Goal: Transaction & Acquisition: Register for event/course

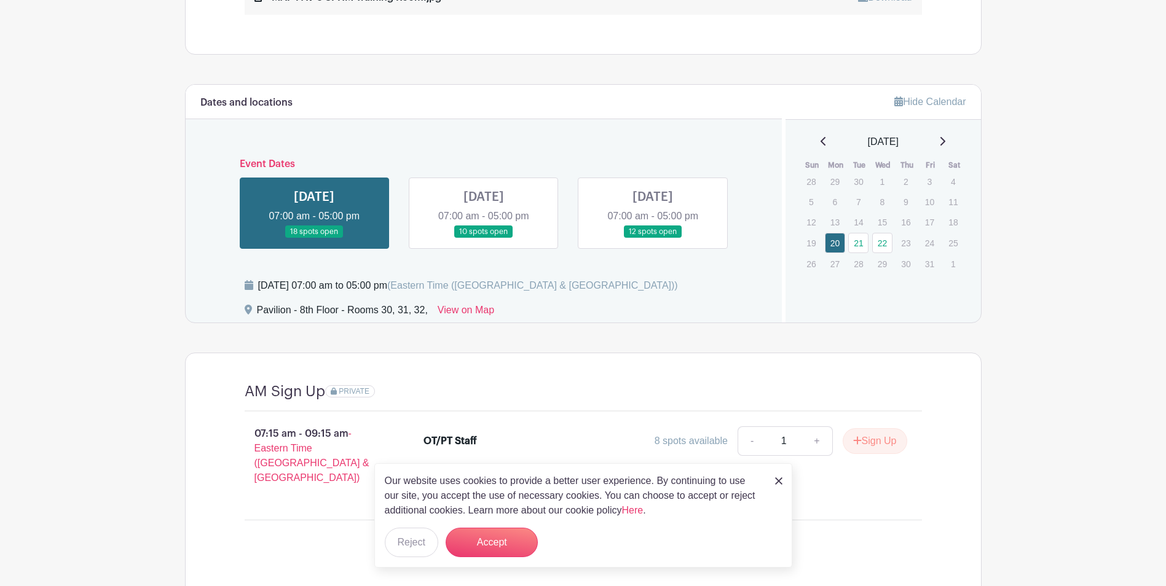
scroll to position [799, 0]
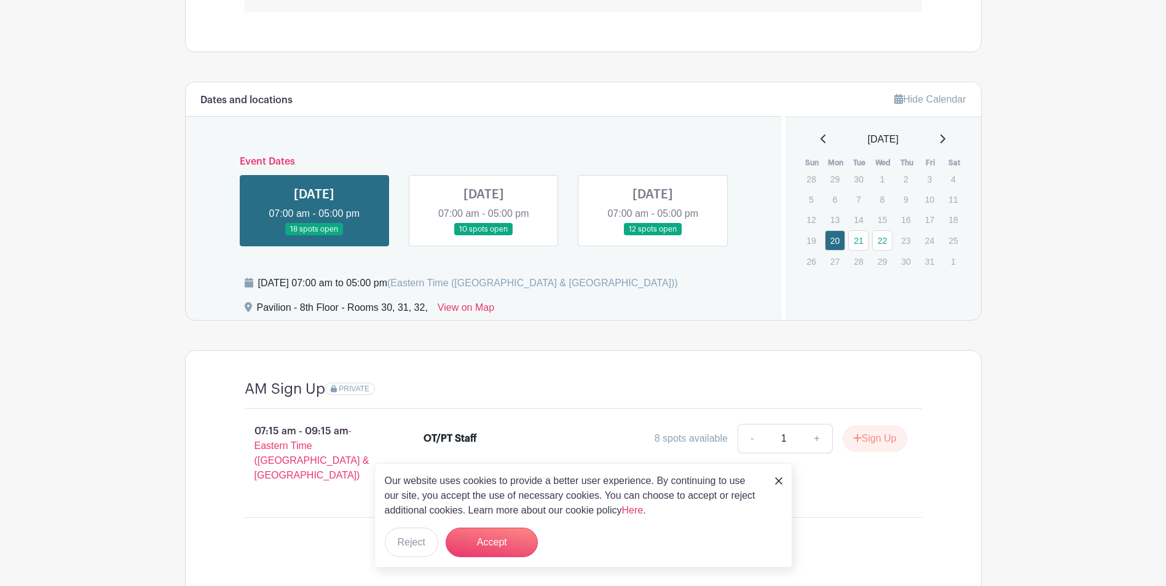
click at [484, 236] on link at bounding box center [484, 236] width 0 height 0
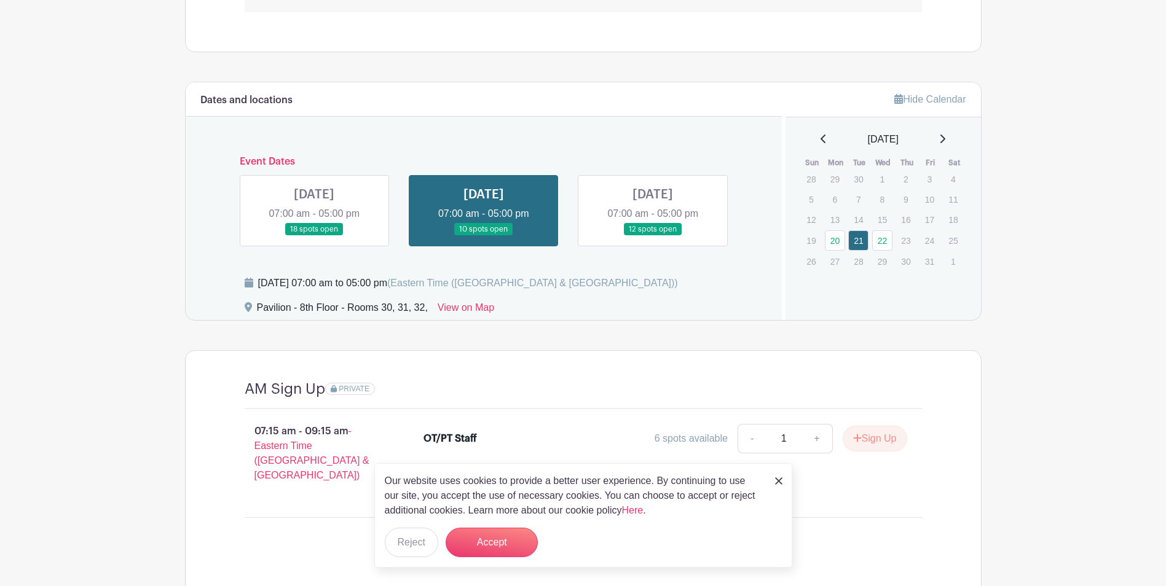
scroll to position [860, 0]
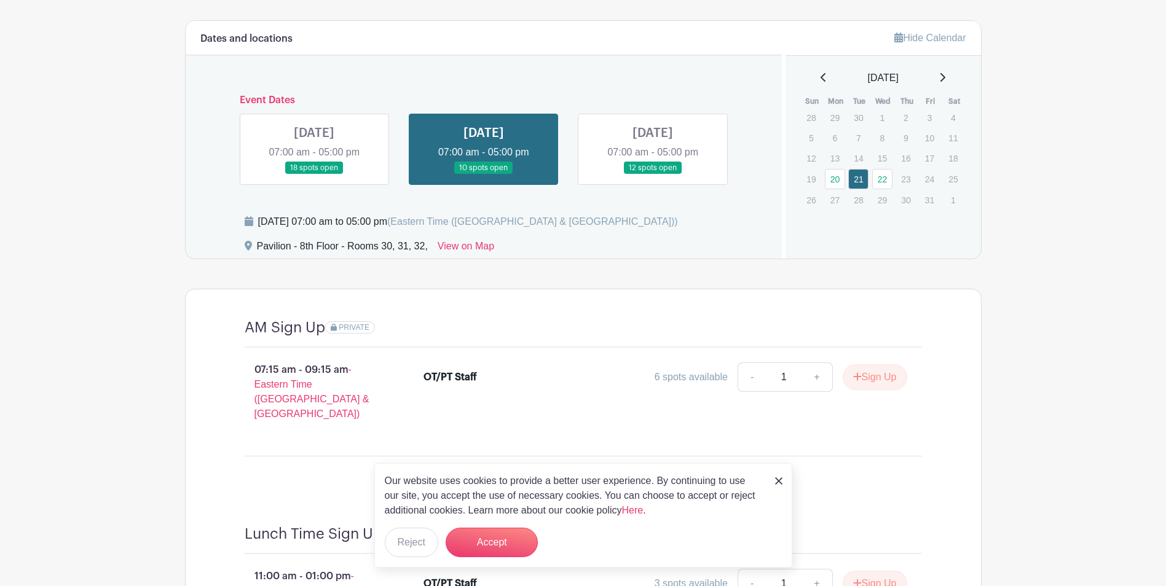
click at [775, 482] on img at bounding box center [778, 480] width 7 height 7
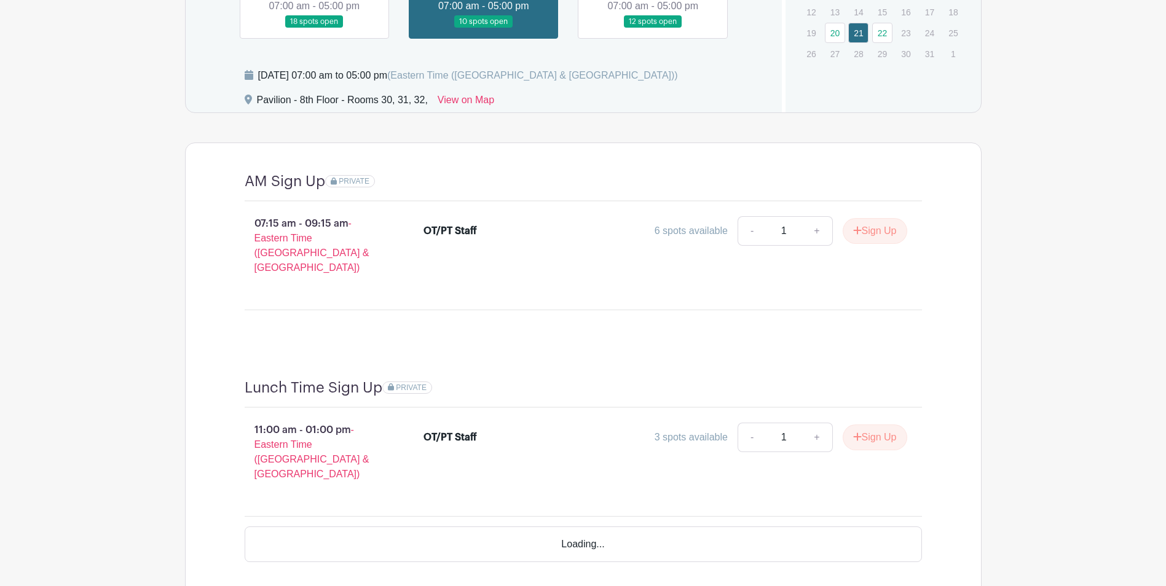
scroll to position [1045, 0]
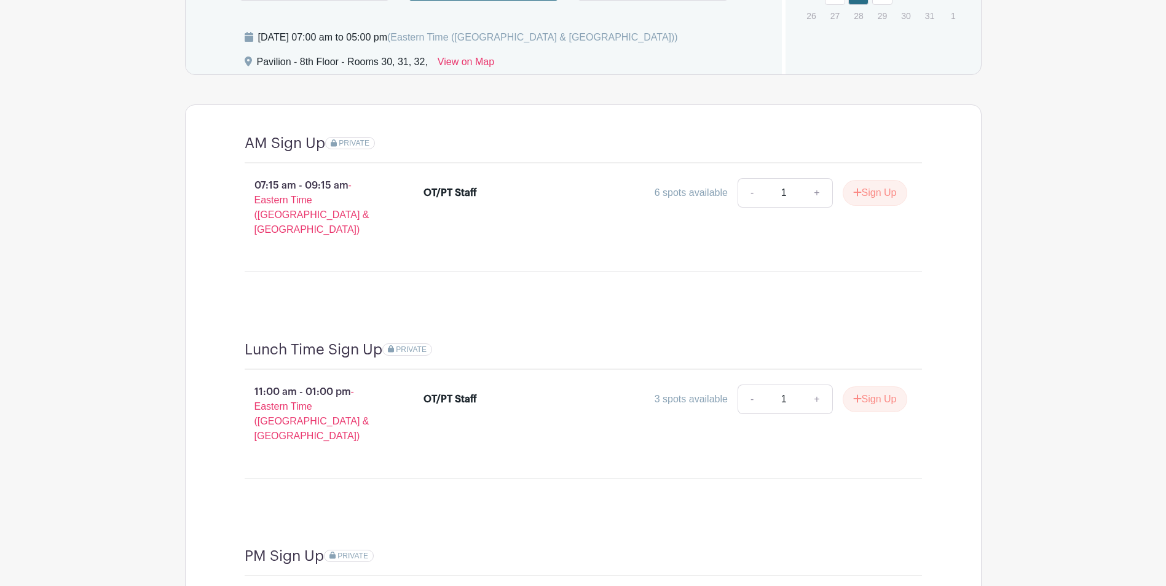
drag, startPoint x: 257, startPoint y: 185, endPoint x: 284, endPoint y: 185, distance: 27.0
click at [284, 185] on p "07:15 am - 09:15 am - Eastern Time ([GEOGRAPHIC_DATA] & [GEOGRAPHIC_DATA])" at bounding box center [314, 207] width 179 height 69
drag, startPoint x: 284, startPoint y: 185, endPoint x: 327, endPoint y: 185, distance: 43.0
click at [327, 185] on p "07:15 am - 09:15 am - Eastern Time ([GEOGRAPHIC_DATA] & [GEOGRAPHIC_DATA])" at bounding box center [314, 207] width 179 height 69
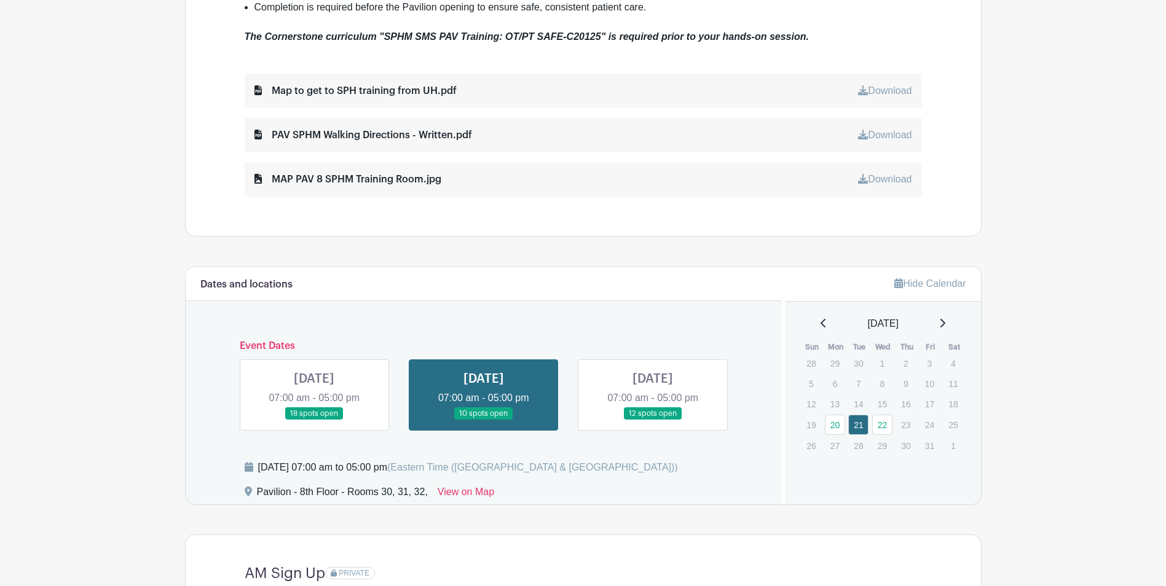
scroll to position [737, 0]
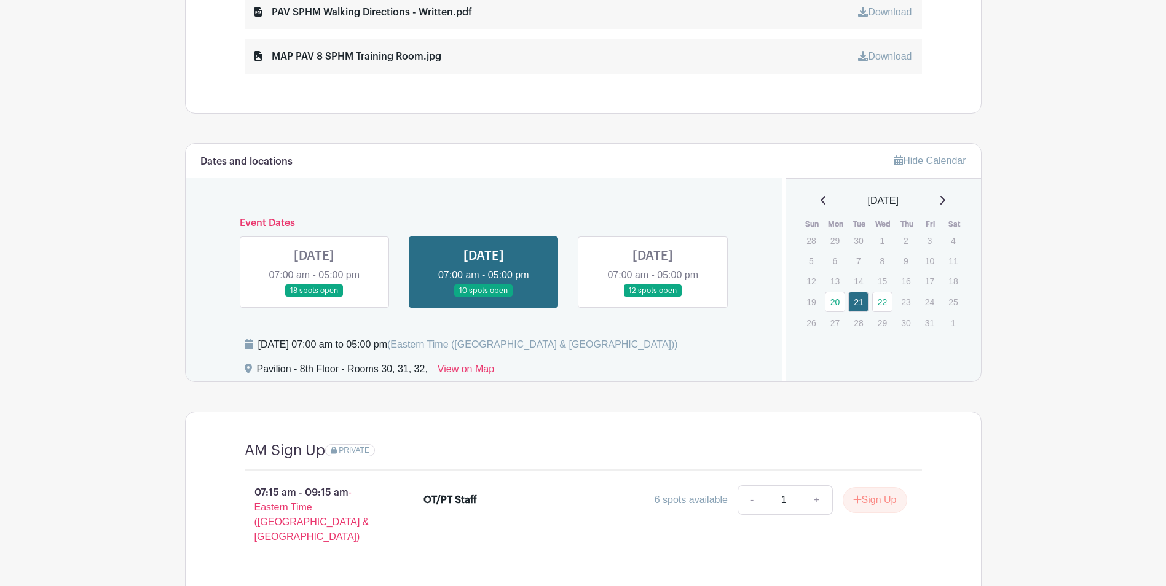
click at [653, 297] on link at bounding box center [653, 297] width 0 height 0
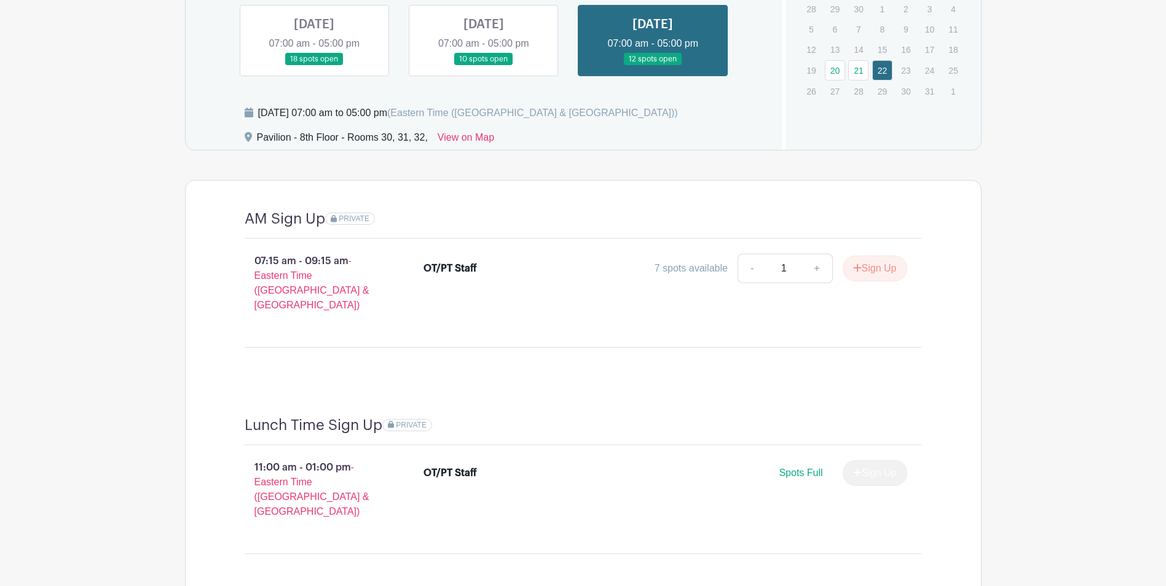
scroll to position [909, 0]
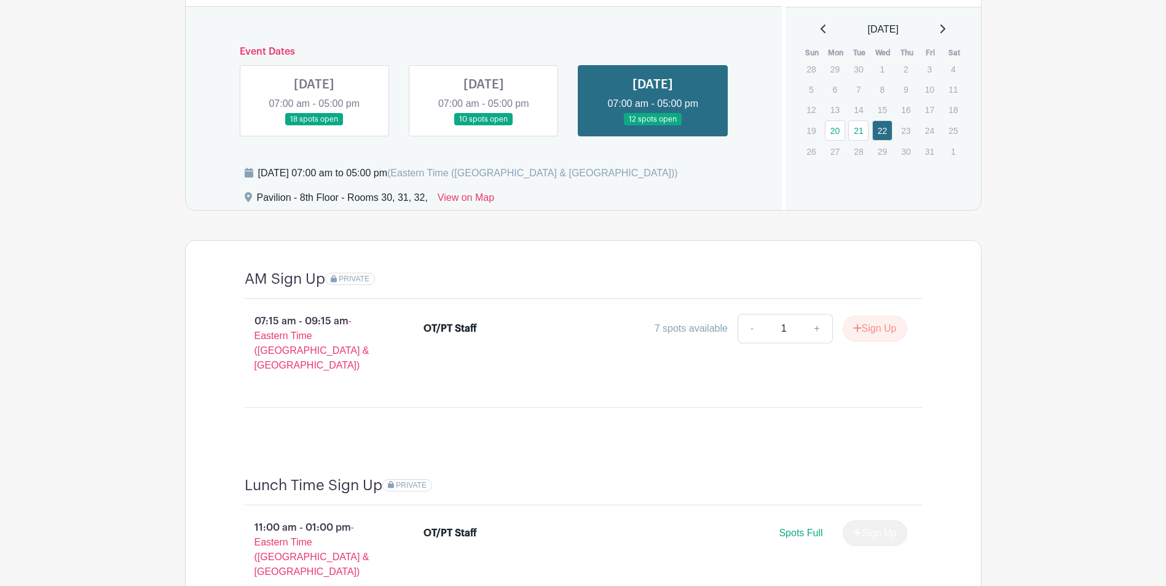
click at [884, 342] on div "- 1 + Sign Up" at bounding box center [822, 328] width 170 height 29
click at [881, 334] on button "Sign Up" at bounding box center [874, 329] width 65 height 26
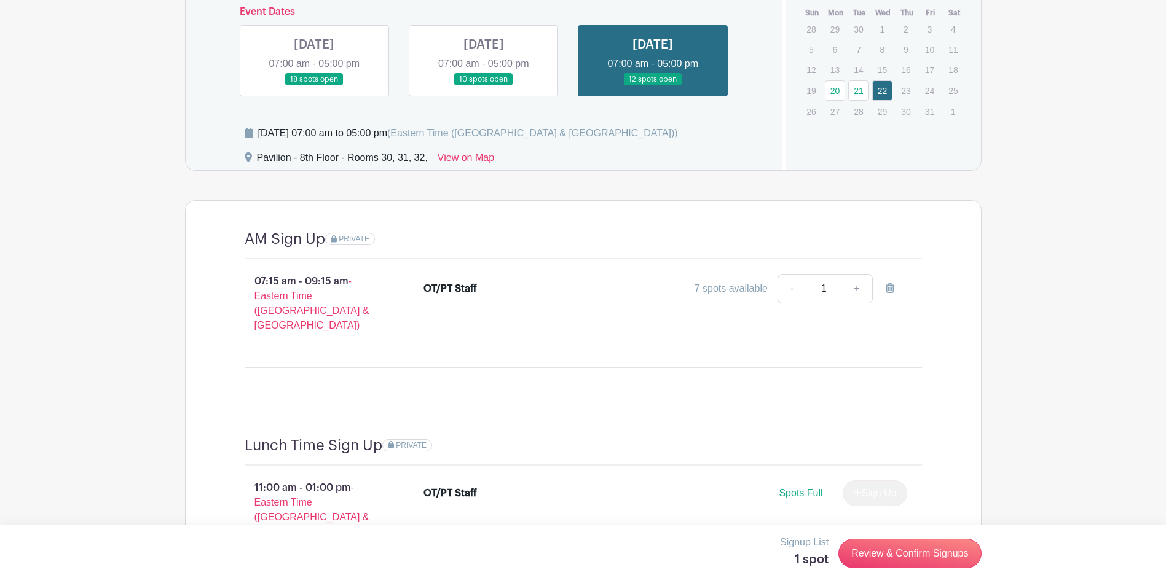
scroll to position [970, 0]
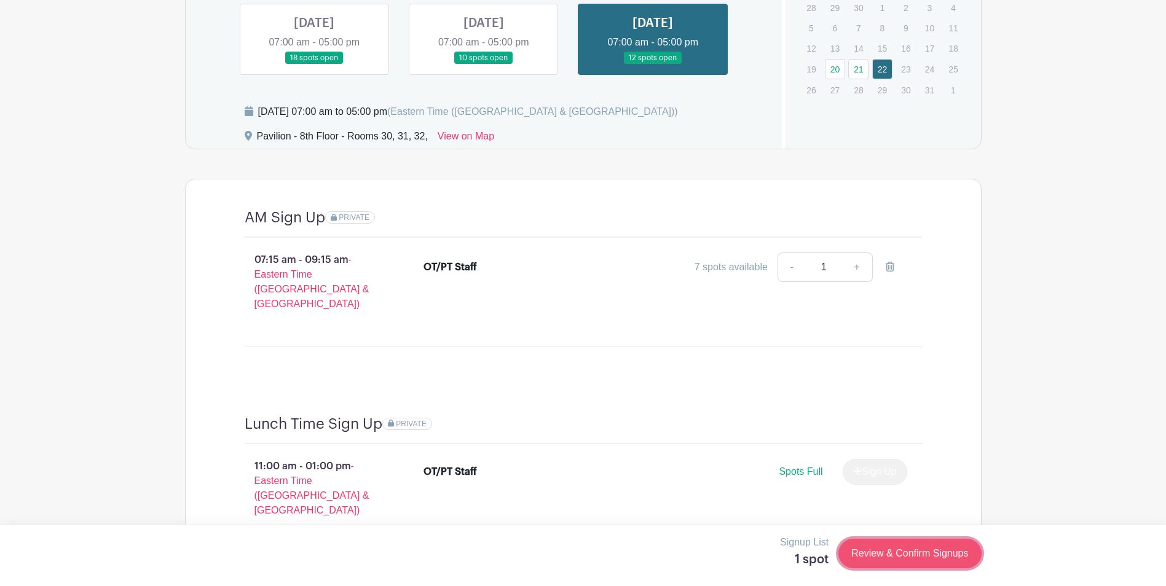
click at [883, 554] on link "Review & Confirm Signups" at bounding box center [909, 553] width 143 height 29
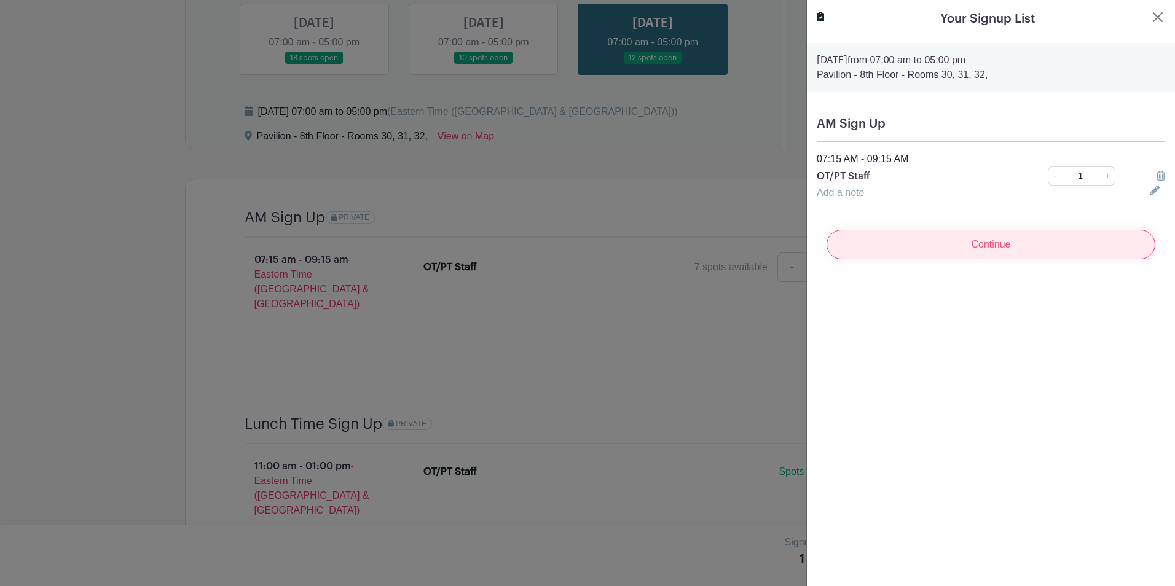
click at [872, 251] on input "Continue" at bounding box center [990, 244] width 329 height 29
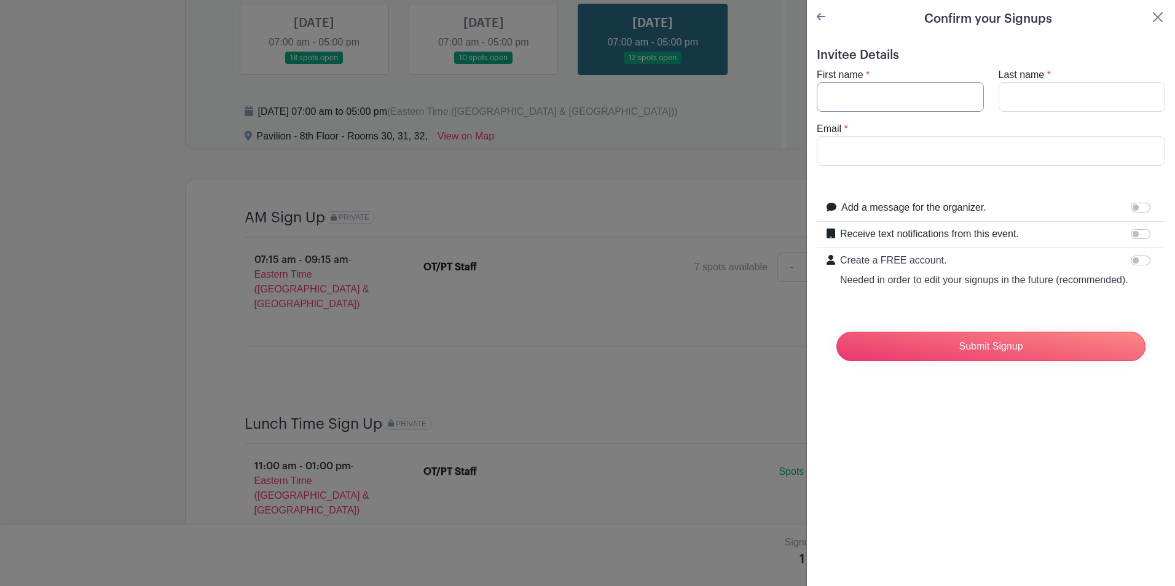
click at [892, 111] on input "First name" at bounding box center [900, 96] width 167 height 29
type input "Allie"
type input "[PERSON_NAME]"
click at [897, 155] on input "[EMAIL_ADDRESS][DOMAIN_NAME]" at bounding box center [991, 150] width 348 height 29
click at [959, 152] on input "[EMAIL_ADDRESS][DOMAIN_NAME]" at bounding box center [991, 150] width 348 height 29
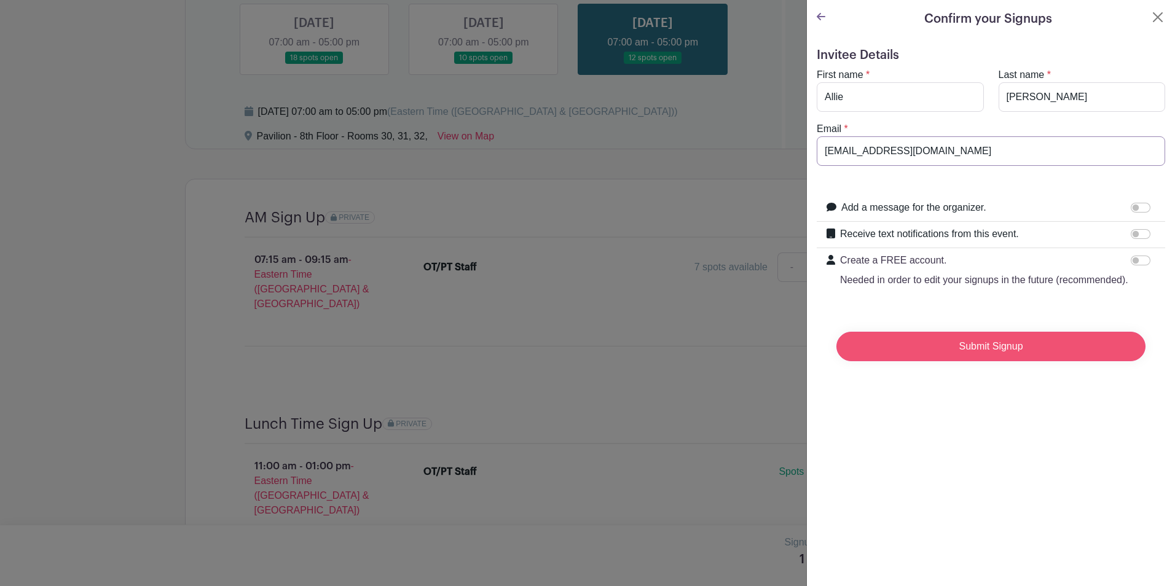
type input "[EMAIL_ADDRESS][DOMAIN_NAME]"
click at [993, 361] on input "Submit Signup" at bounding box center [990, 346] width 309 height 29
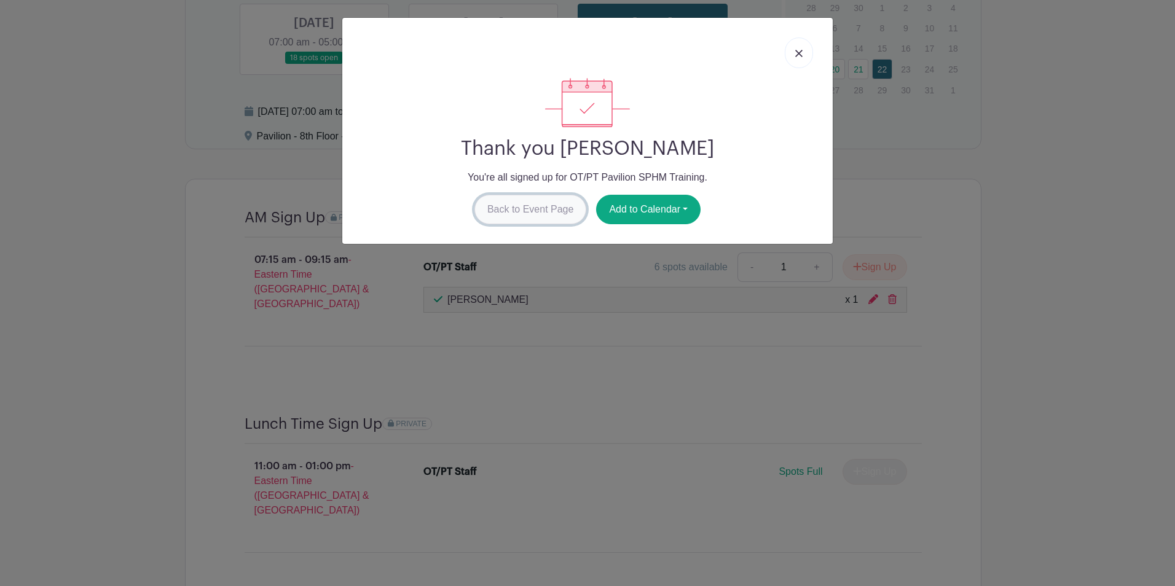
click at [529, 217] on link "Back to Event Page" at bounding box center [530, 209] width 112 height 29
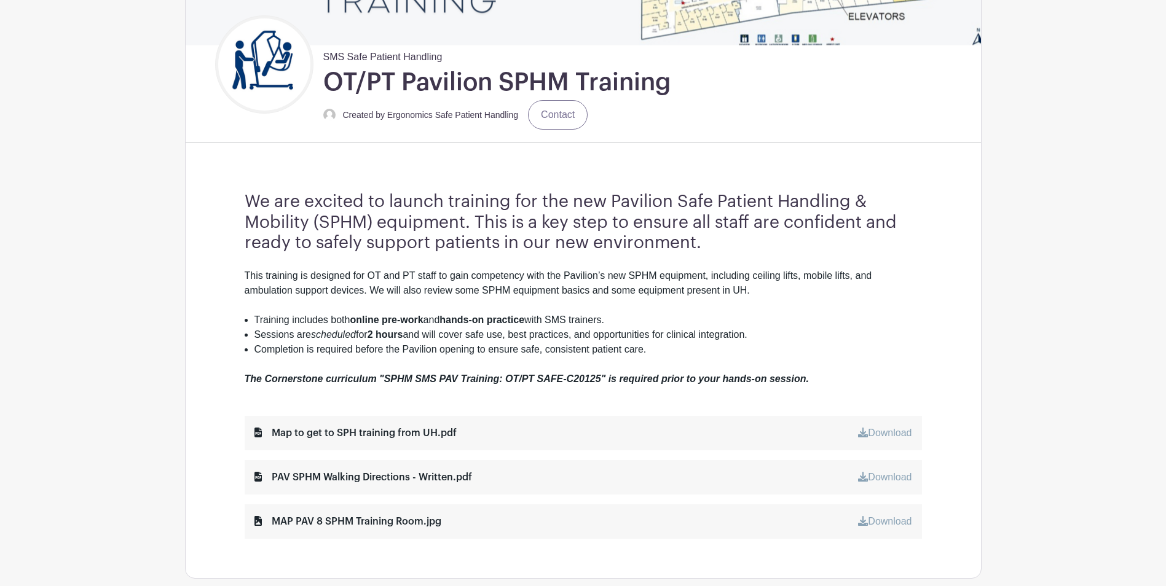
scroll to position [294, 0]
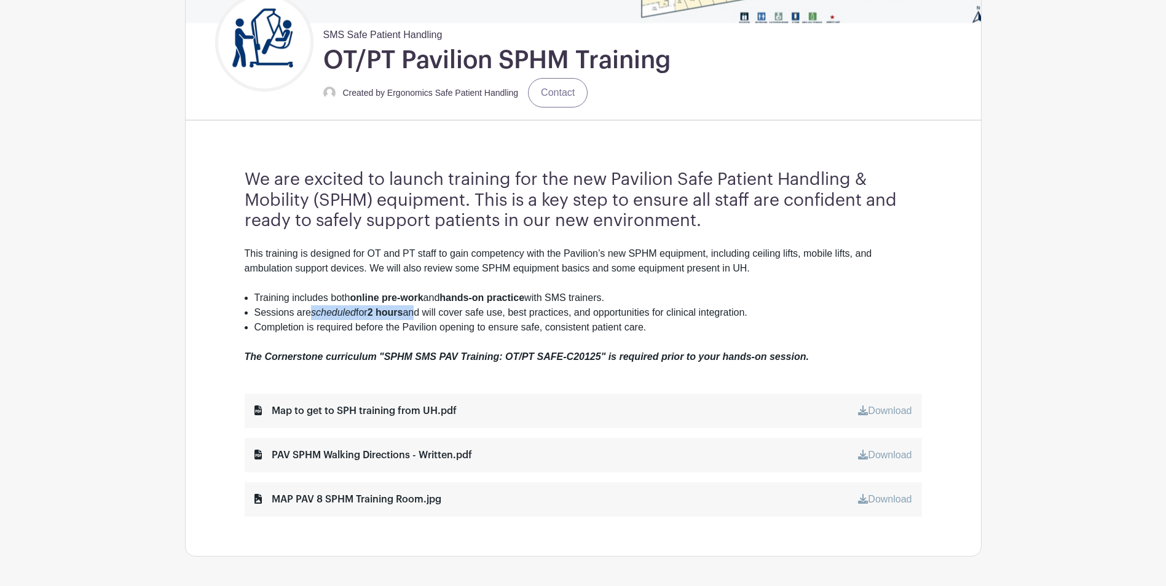
drag, startPoint x: 347, startPoint y: 312, endPoint x: 430, endPoint y: 311, distance: 83.0
click at [430, 311] on li "Sessions are scheduled for 2 hours and will cover safe use, best practices, and…" at bounding box center [587, 312] width 667 height 15
drag, startPoint x: 430, startPoint y: 311, endPoint x: 471, endPoint y: 311, distance: 40.6
click at [471, 311] on li "Sessions are scheduled for 2 hours and will cover safe use, best practices, and…" at bounding box center [587, 312] width 667 height 15
drag, startPoint x: 471, startPoint y: 311, endPoint x: 726, endPoint y: 308, distance: 255.6
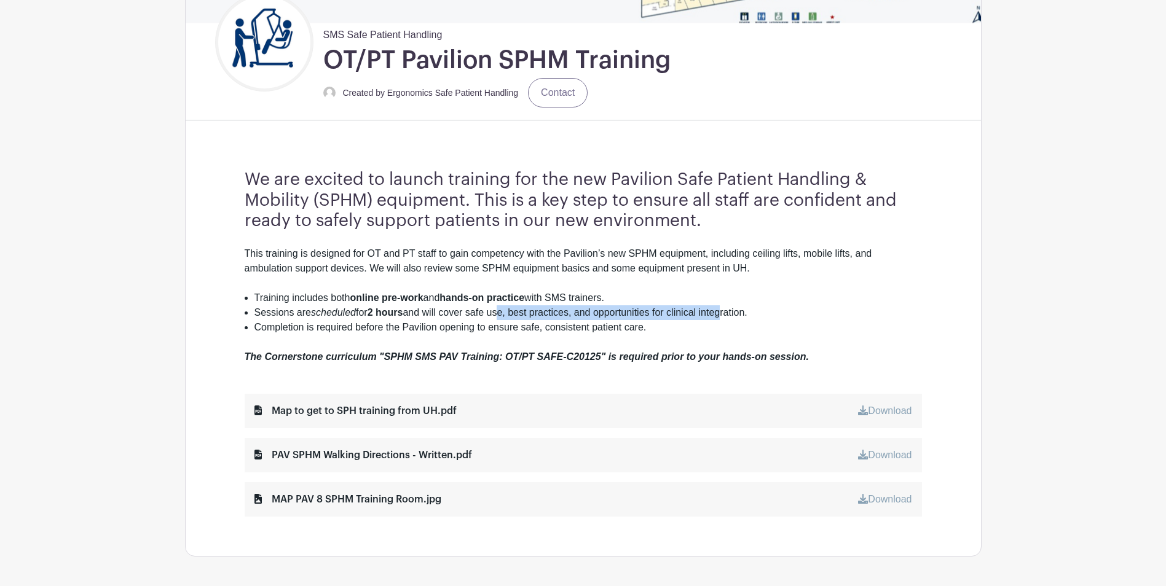
click at [726, 308] on li "Sessions are scheduled for 2 hours and will cover safe use, best practices, and…" at bounding box center [587, 312] width 667 height 15
drag, startPoint x: 726, startPoint y: 308, endPoint x: 728, endPoint y: 322, distance: 14.3
click at [728, 322] on li "Completion is required before the Pavilion opening to ensure safe, consistent p…" at bounding box center [587, 327] width 667 height 15
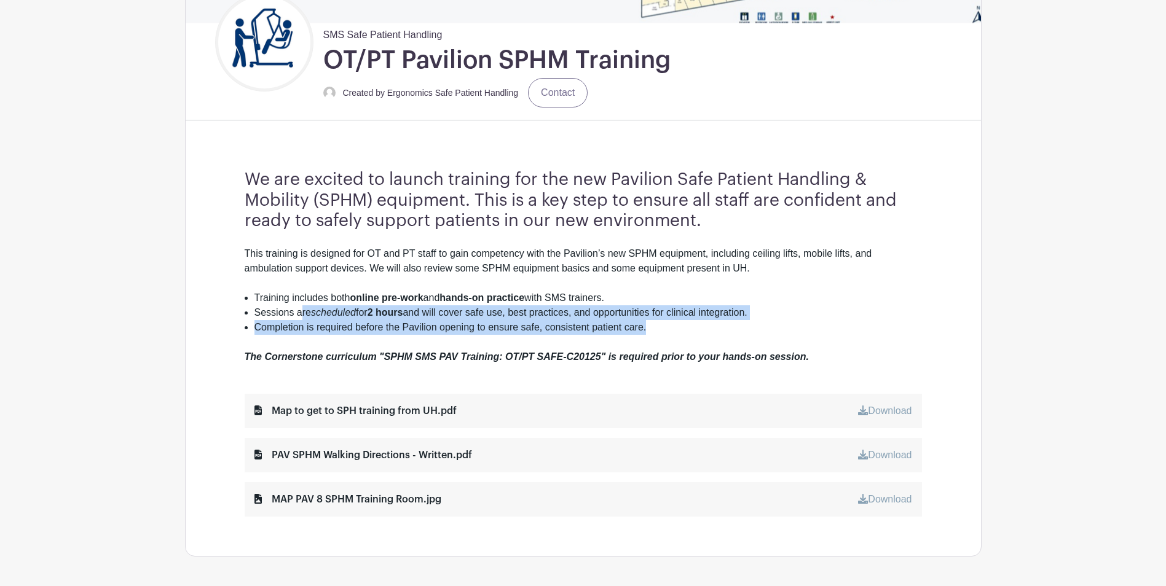
drag, startPoint x: 329, startPoint y: 318, endPoint x: 656, endPoint y: 327, distance: 327.0
click at [656, 327] on ul "Training includes both online pre-work and hands-on practice with SMS trainers.…" at bounding box center [583, 313] width 677 height 44
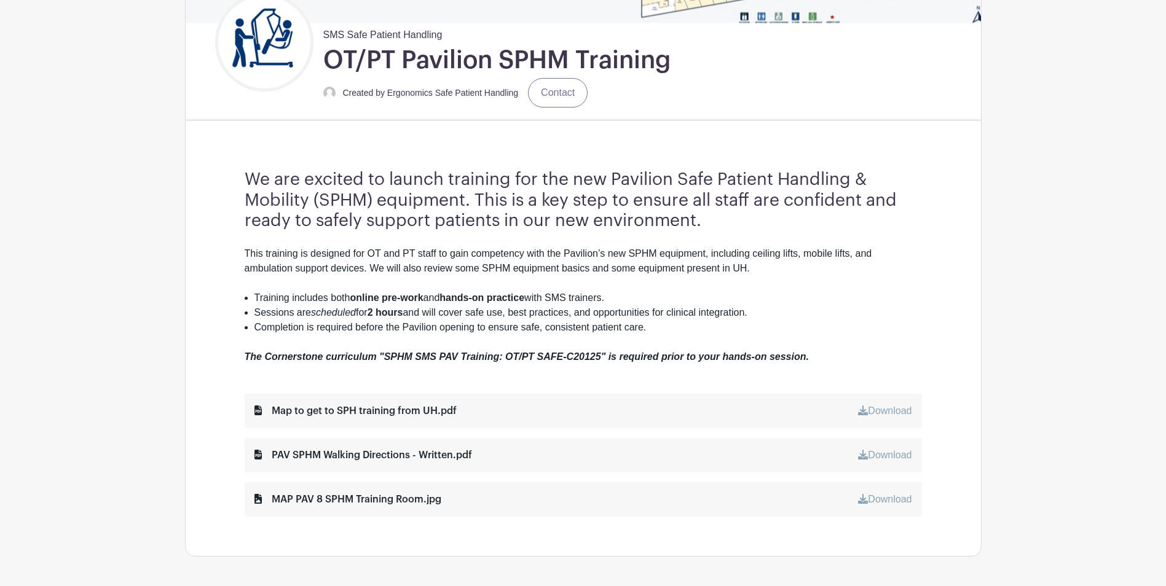
drag, startPoint x: 656, startPoint y: 327, endPoint x: 668, endPoint y: 347, distance: 23.2
click at [668, 347] on div at bounding box center [583, 342] width 677 height 15
click at [351, 411] on div "Map to get to SPH training from UH.pdf" at bounding box center [355, 411] width 202 height 15
click at [874, 409] on link "Download" at bounding box center [884, 411] width 53 height 10
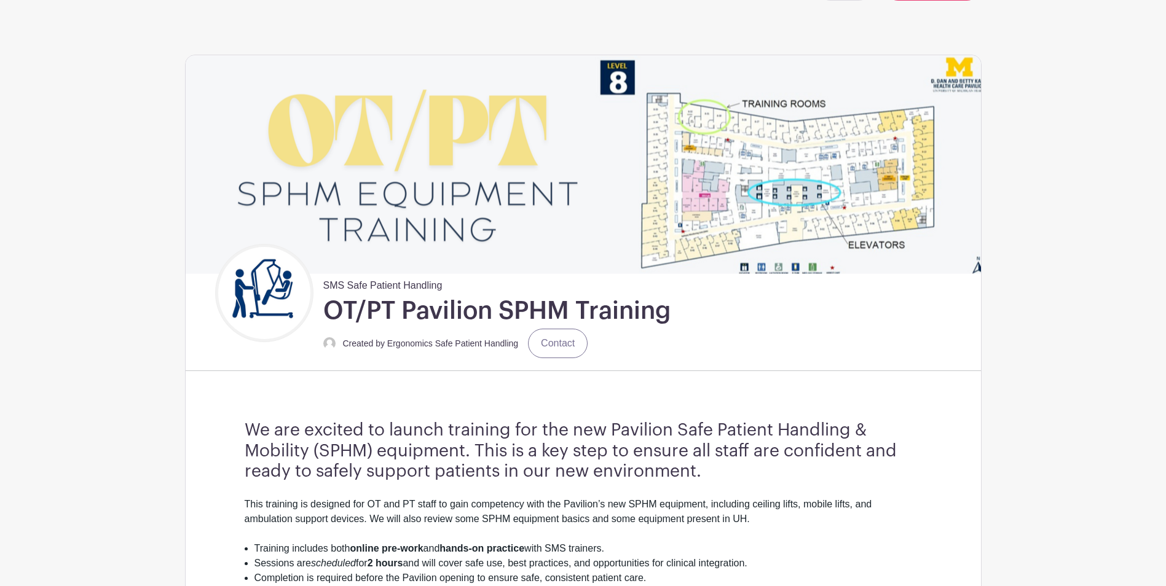
scroll to position [0, 0]
